Goal: Obtain resource: Obtain resource

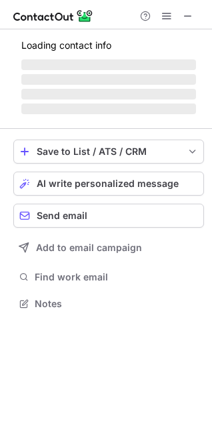
scroll to position [6, 6]
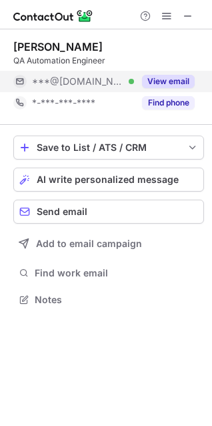
click at [170, 81] on button "View email" at bounding box center [168, 81] width 53 height 13
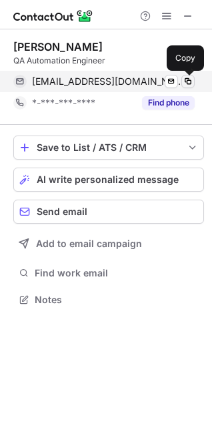
click at [189, 83] on span at bounding box center [188, 81] width 11 height 11
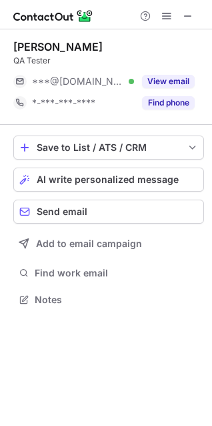
scroll to position [6, 6]
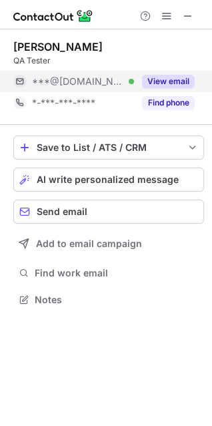
click at [180, 77] on button "View email" at bounding box center [168, 81] width 53 height 13
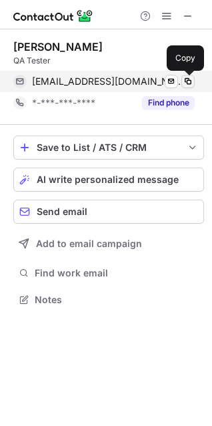
click at [185, 81] on span at bounding box center [188, 81] width 11 height 11
click at [184, 79] on span at bounding box center [188, 81] width 11 height 11
